Goal: Task Accomplishment & Management: Use online tool/utility

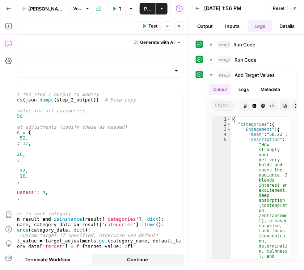
scroll to position [105, 0]
drag, startPoint x: 187, startPoint y: 183, endPoint x: 203, endPoint y: 184, distance: 15.6
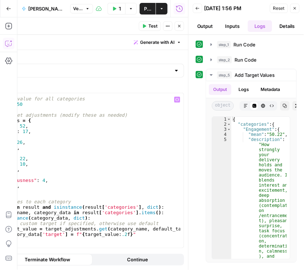
scroll to position [111, 0]
click at [71, 181] on div "# Default target value for all categories default_target = 50 # Individual targ…" at bounding box center [73, 173] width 213 height 166
drag, startPoint x: 80, startPoint y: 174, endPoint x: -38, endPoint y: 174, distance: 117.9
click at [0, 174] on html "Rhetoric New Home Browse Your Data Recent Grids Brett Test Workflow - Copilot E…" at bounding box center [152, 135] width 304 height 270
type textarea "**********"
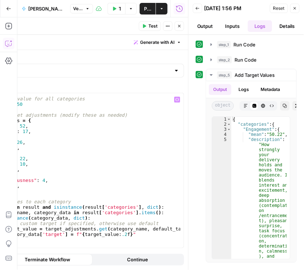
click at [43, 174] on div "# Default target value for all categories default_target = 50 # Individual targ…" at bounding box center [73, 170] width 213 height 154
drag, startPoint x: 294, startPoint y: 12, endPoint x: 288, endPoint y: 27, distance: 16.7
click at [138, 12] on button "Close" at bounding box center [294, 8] width 9 height 9
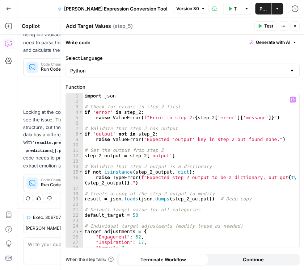
scroll to position [0, 0]
drag, startPoint x: 298, startPoint y: 26, endPoint x: 251, endPoint y: 46, distance: 51.7
click at [138, 26] on button "Close" at bounding box center [295, 25] width 9 height 9
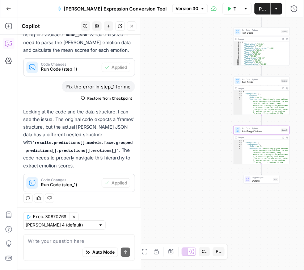
scroll to position [105, 0]
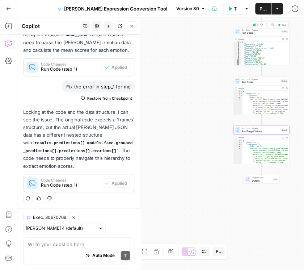
click at [138, 30] on span "Run Code · Python" at bounding box center [261, 30] width 38 height 3
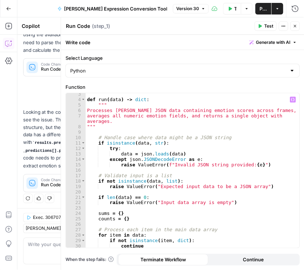
scroll to position [0, 0]
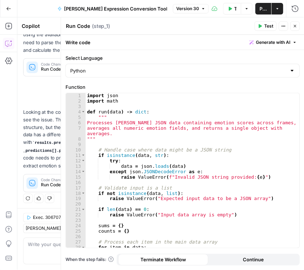
click at [138, 26] on icon "button" at bounding box center [295, 26] width 3 height 3
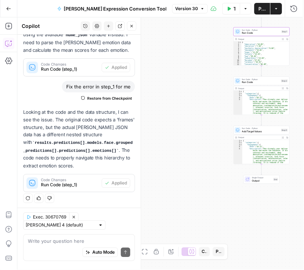
scroll to position [105, 0]
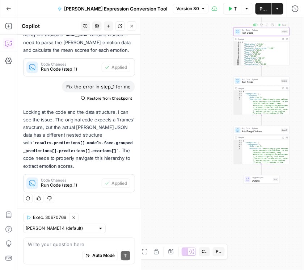
click at [138, 27] on div "Workflow Input Settings Inputs Run Code · Python Run Code Step 1 Copy step Dele…" at bounding box center [160, 143] width 287 height 252
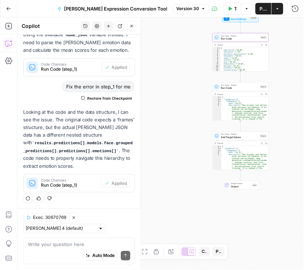
drag, startPoint x: 202, startPoint y: 146, endPoint x: 181, endPoint y: 152, distance: 21.9
click at [138, 152] on div "Workflow Input Settings Inputs Run Code · Python Run Code Step 1 Output Expand …" at bounding box center [160, 143] width 287 height 252
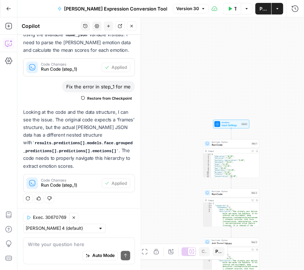
click at [7, 9] on icon "button" at bounding box center [8, 8] width 5 height 5
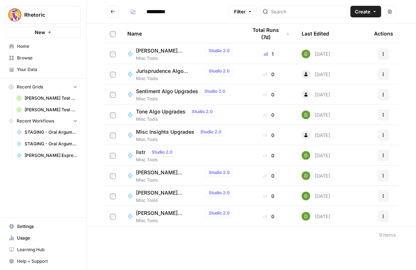
click at [150, 211] on span "[PERSON_NAME] Expression Conversion Tool v3" at bounding box center [169, 212] width 67 height 7
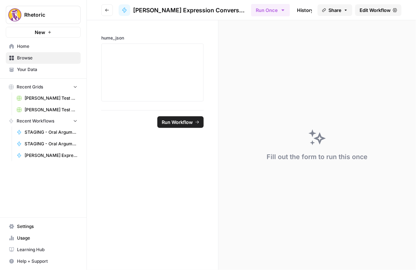
click at [304, 10] on span "Edit Workflow" at bounding box center [375, 10] width 31 height 7
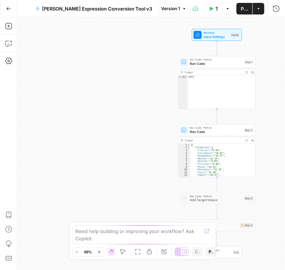
click at [201, 62] on span "Run Code" at bounding box center [216, 63] width 52 height 5
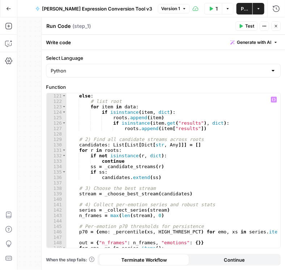
scroll to position [784, 0]
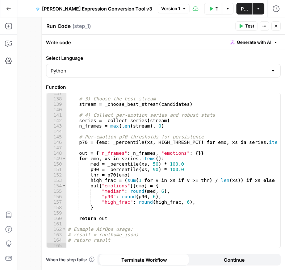
click at [275, 27] on icon "button" at bounding box center [276, 26] width 4 height 4
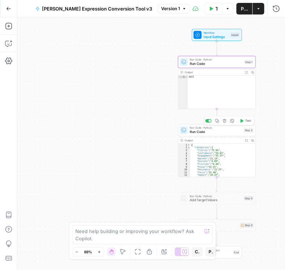
click at [204, 132] on span "Run Code" at bounding box center [216, 131] width 52 height 5
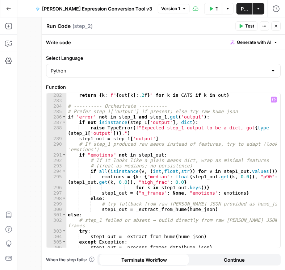
scroll to position [1815, 0]
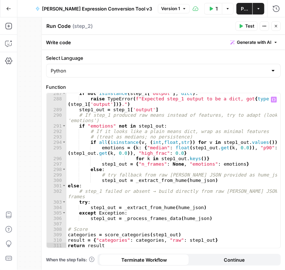
click at [158, 153] on div "if not isinstance ( step_1 [ 'output' ] , dict ) : raise TypeError ( f"Expected…" at bounding box center [171, 173] width 211 height 166
type textarea "**********"
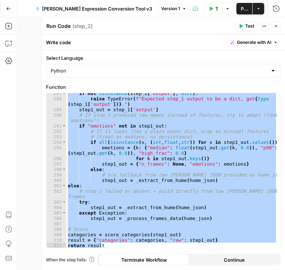
drag, startPoint x: 276, startPoint y: 25, endPoint x: 266, endPoint y: 39, distance: 17.9
click at [276, 25] on icon "button" at bounding box center [276, 26] width 4 height 4
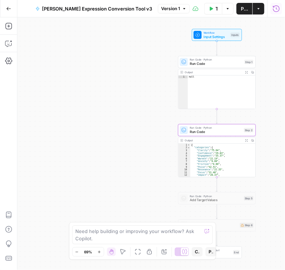
click at [277, 10] on icon "button" at bounding box center [275, 8] width 7 height 7
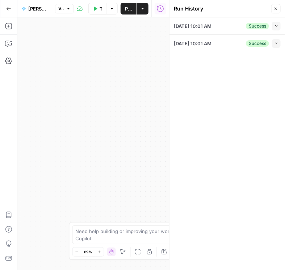
click at [277, 26] on icon "button" at bounding box center [276, 26] width 4 height 4
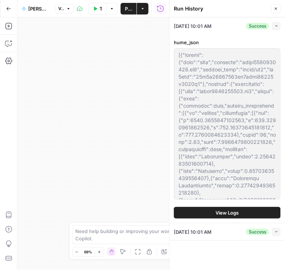
click at [275, 233] on icon "button" at bounding box center [276, 231] width 4 height 4
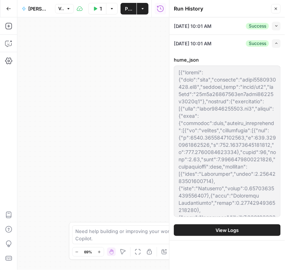
click at [220, 227] on span "View Logs" at bounding box center [227, 229] width 23 height 7
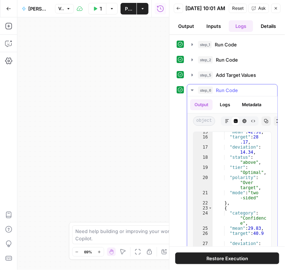
scroll to position [124, 0]
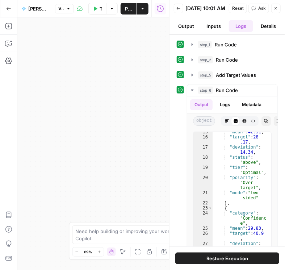
click at [275, 9] on icon "button" at bounding box center [276, 8] width 4 height 4
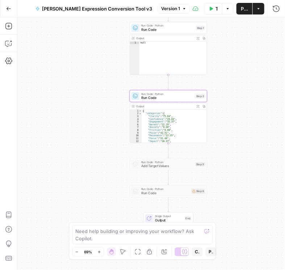
drag, startPoint x: 114, startPoint y: 106, endPoint x: 41, endPoint y: 37, distance: 100.1
click at [41, 37] on div "Workflow Input Settings Inputs Run Code · Python Run Code Step 1 Output Expand …" at bounding box center [150, 143] width 267 height 252
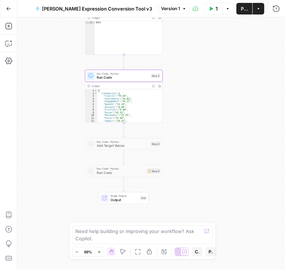
drag, startPoint x: 77, startPoint y: 75, endPoint x: 55, endPoint y: 91, distance: 26.9
click at [56, 90] on div "Workflow Input Settings Inputs Run Code · Python Run Code Step 1 Output Expand …" at bounding box center [150, 143] width 267 height 252
click at [216, 13] on button "Test Data" at bounding box center [213, 9] width 18 height 12
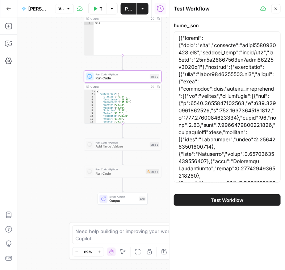
click at [223, 199] on span "Test Workflow" at bounding box center [227, 199] width 33 height 7
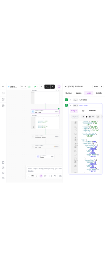
scroll to position [74, 0]
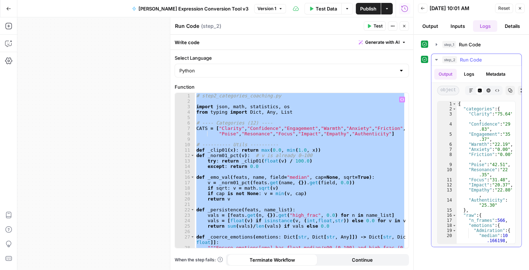
click at [240, 93] on button "Copy" at bounding box center [510, 90] width 9 height 9
